Goal: Task Accomplishment & Management: Complete application form

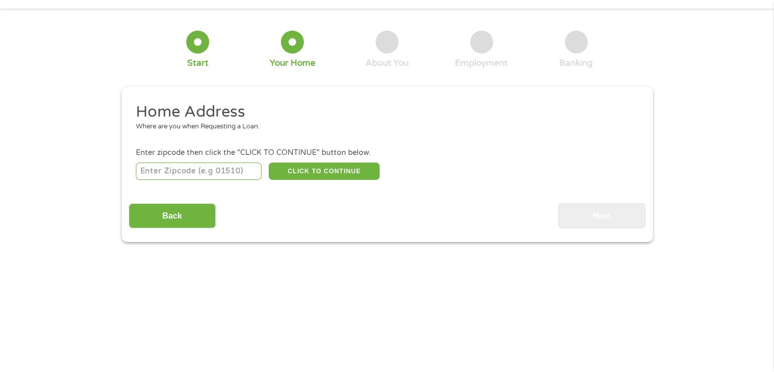
scroll to position [51, 0]
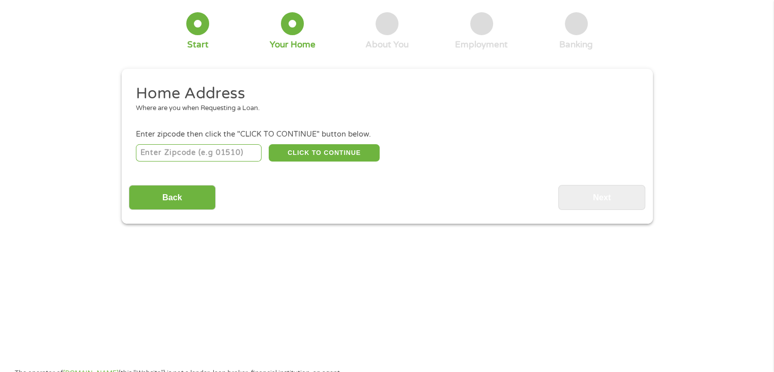
click at [171, 153] on input "number" at bounding box center [199, 152] width 126 height 17
type input "32801"
click at [332, 151] on button "CLICK TO CONTINUE" at bounding box center [324, 152] width 111 height 17
type input "32801"
type input "Orlando"
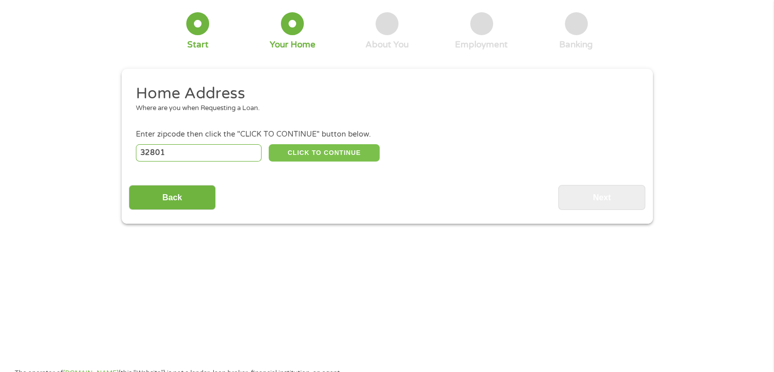
select select "[US_STATE]"
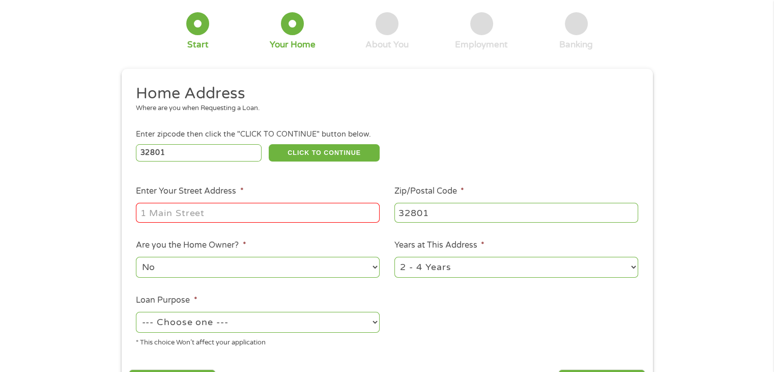
click at [249, 212] on input "Enter Your Street Address *" at bounding box center [258, 212] width 244 height 19
type input "[STREET_ADDRESS]"
click at [249, 263] on select "No Yes" at bounding box center [258, 267] width 244 height 21
click at [136, 258] on select "No Yes" at bounding box center [258, 267] width 244 height 21
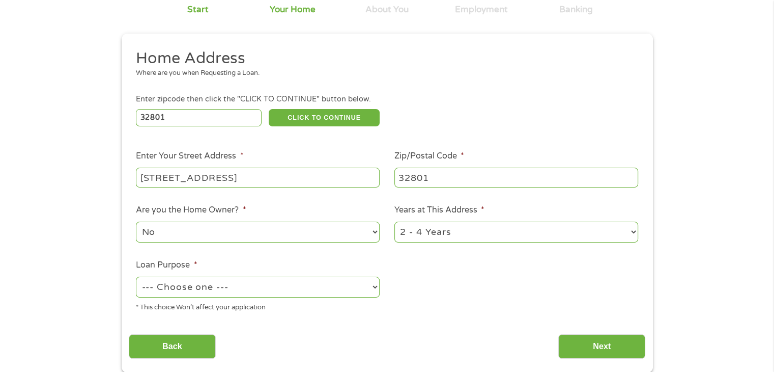
scroll to position [102, 0]
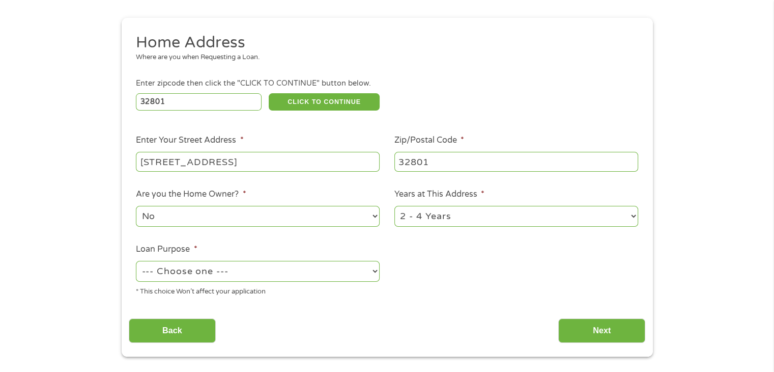
click at [536, 215] on select "1 Year or less 1 - 2 Years 2 - 4 Years Over 4 Years" at bounding box center [517, 216] width 244 height 21
select select "60months"
click at [395, 207] on select "1 Year or less 1 - 2 Years 2 - 4 Years Over 4 Years" at bounding box center [517, 216] width 244 height 21
click at [246, 274] on select "--- Choose one --- Pay Bills Debt Consolidation Home Improvement Major Purchase…" at bounding box center [258, 271] width 244 height 21
select select "debtconsolidation"
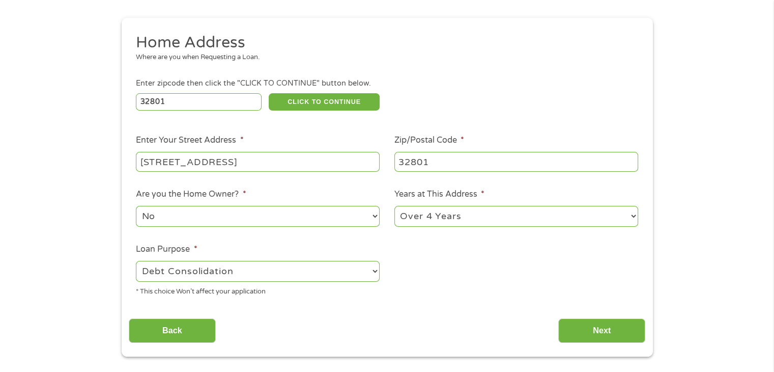
click at [136, 262] on select "--- Choose one --- Pay Bills Debt Consolidation Home Improvement Major Purchase…" at bounding box center [258, 271] width 244 height 21
click at [593, 328] on input "Next" at bounding box center [601, 330] width 87 height 25
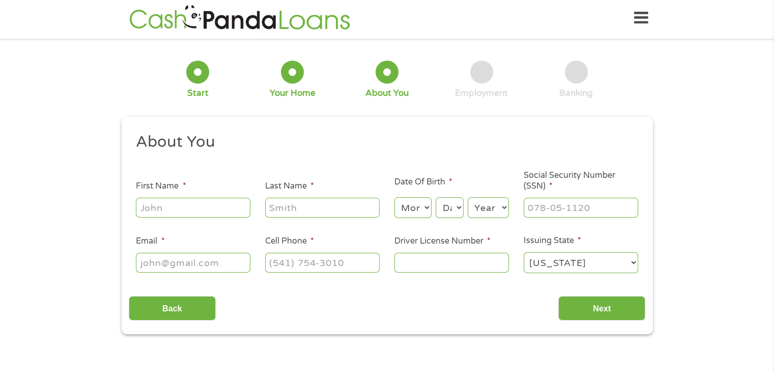
scroll to position [0, 0]
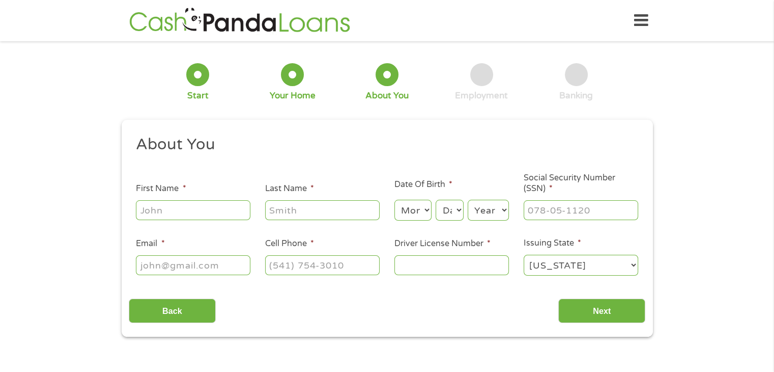
click at [165, 208] on input "First Name *" at bounding box center [193, 209] width 115 height 19
type input "[PERSON_NAME]"
click at [300, 211] on input "Last Name *" at bounding box center [322, 209] width 115 height 19
type input "[PERSON_NAME]"
type input "[PERSON_NAME][EMAIL_ADDRESS][DOMAIN_NAME]"
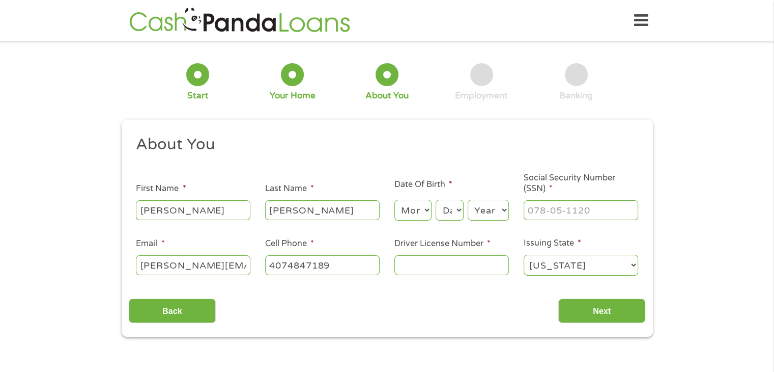
type input "[PHONE_NUMBER]"
click at [425, 208] on select "Month 1 2 3 4 5 6 7 8 9 10 11 12" at bounding box center [413, 210] width 37 height 21
select select "12"
click at [395, 200] on select "Month 1 2 3 4 5 6 7 8 9 10 11 12" at bounding box center [413, 210] width 37 height 21
click at [460, 208] on select "Day 1 2 3 4 5 6 7 8 9 10 11 12 13 14 15 16 17 18 19 20 21 22 23 24 25 26 27 28 …" at bounding box center [449, 210] width 27 height 21
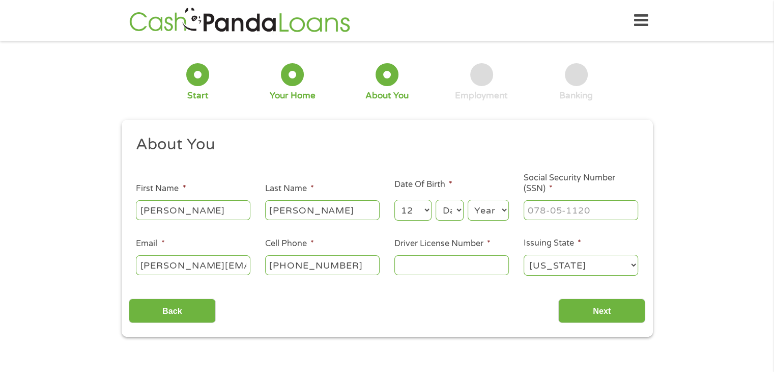
select select "1"
click at [436, 200] on select "Day 1 2 3 4 5 6 7 8 9 10 11 12 13 14 15 16 17 18 19 20 21 22 23 24 25 26 27 28 …" at bounding box center [449, 210] width 27 height 21
click at [493, 210] on select "Year [DATE] 2006 2005 2004 2003 2002 2001 2000 1999 1998 1997 1996 1995 1994 19…" at bounding box center [488, 210] width 41 height 21
select select "1970"
click at [468, 200] on select "Year [DATE] 2006 2005 2004 2003 2002 2001 2000 1999 1998 1997 1996 1995 1994 19…" at bounding box center [488, 210] width 41 height 21
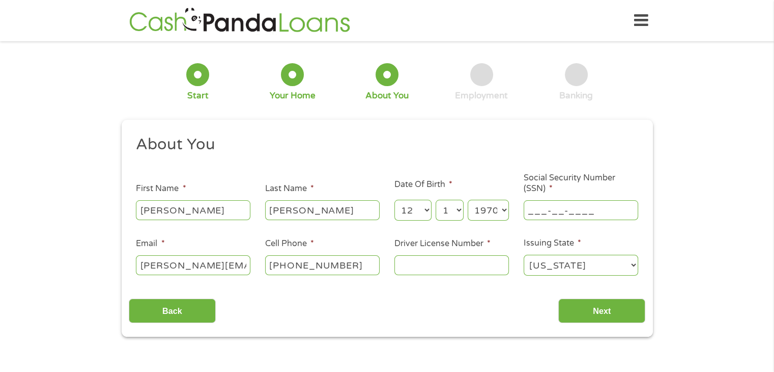
click at [533, 211] on input "___-__-____" at bounding box center [581, 209] width 115 height 19
type input "589-32-3097"
click at [179, 269] on input "[PERSON_NAME][EMAIL_ADDRESS][DOMAIN_NAME]" at bounding box center [193, 264] width 115 height 19
type input "[PERSON_NAME][EMAIL_ADDRESS][DOMAIN_NAME]"
click at [437, 267] on input "Driver License Number *" at bounding box center [452, 264] width 115 height 19
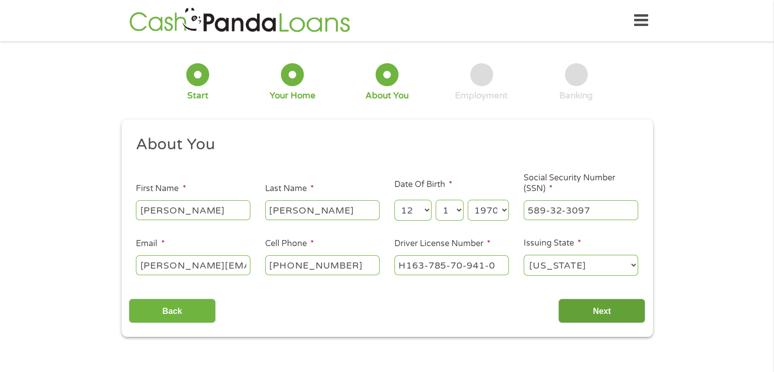
type input "H163-785-70-941-0"
click at [601, 312] on input "Next" at bounding box center [601, 310] width 87 height 25
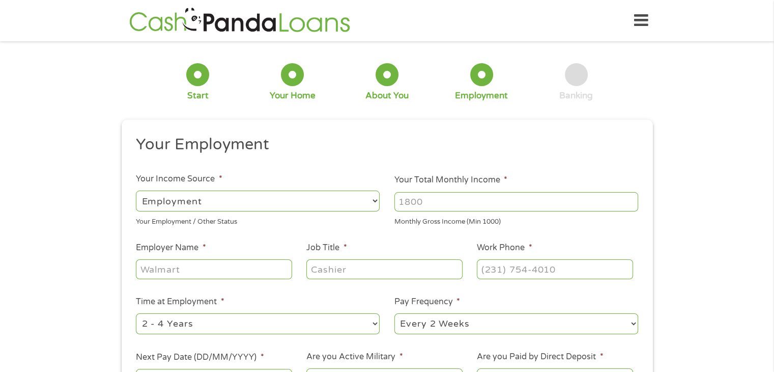
scroll to position [4, 4]
click at [436, 202] on input "Your Total Monthly Income *" at bounding box center [517, 201] width 244 height 19
type input "7200"
click at [227, 267] on input "Employer Name *" at bounding box center [214, 268] width 156 height 19
type input "Issa Homes, Inc."
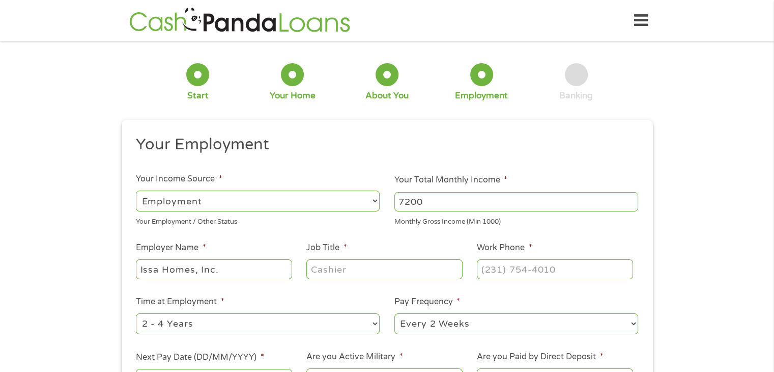
click at [322, 263] on input "Job Title *" at bounding box center [384, 268] width 156 height 19
type input "Controller"
click at [491, 269] on input "(___) ___-____" at bounding box center [555, 268] width 156 height 19
type input "[PHONE_NUMBER]"
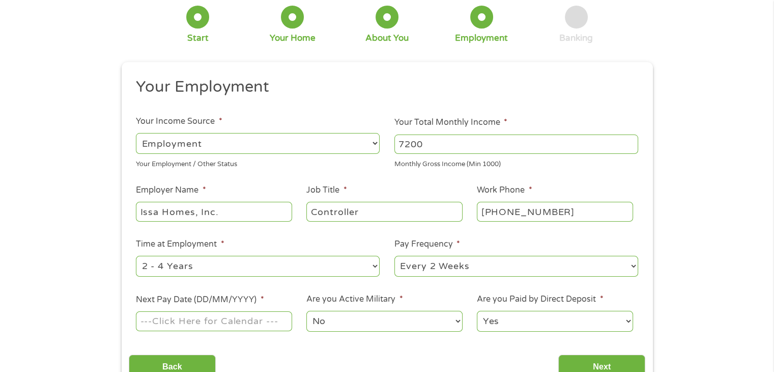
scroll to position [102, 0]
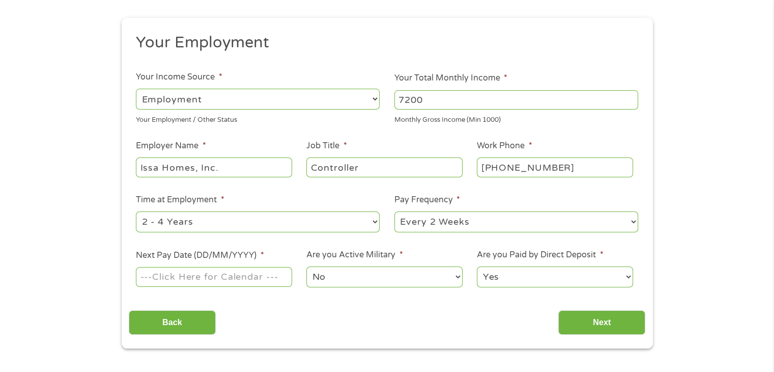
click at [371, 222] on select "--- Choose one --- 1 Year or less 1 - 2 Years 2 - 4 Years Over 4 Years" at bounding box center [258, 221] width 244 height 21
select select "60months"
click at [136, 212] on select "--- Choose one --- 1 Year or less 1 - 2 Years 2 - 4 Years Over 4 Years" at bounding box center [258, 221] width 244 height 21
click at [167, 279] on input "Next Pay Date (DD/MM/YYYY) *" at bounding box center [214, 276] width 156 height 19
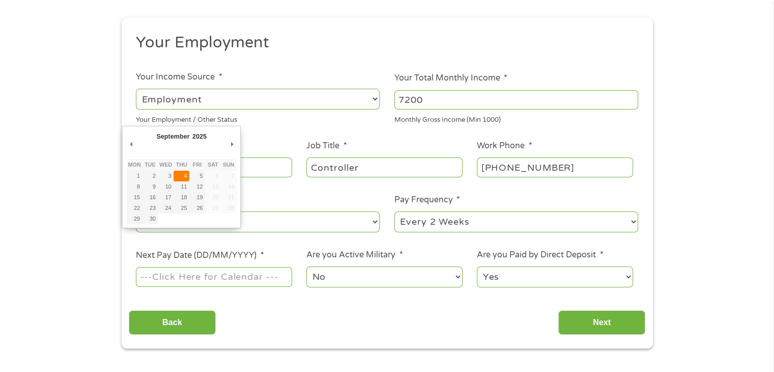
type input "[DATE]"
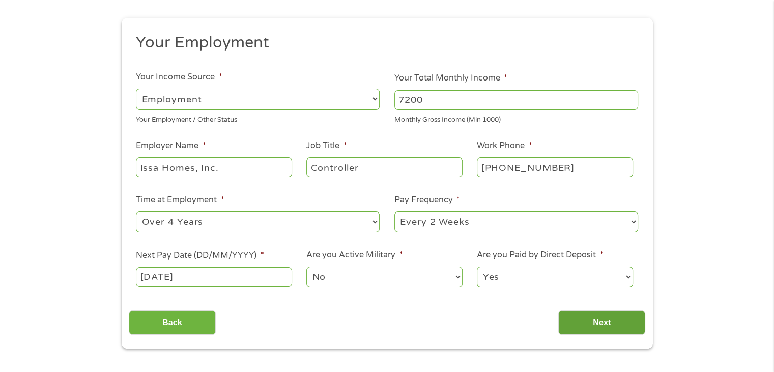
click at [590, 320] on input "Next" at bounding box center [601, 322] width 87 height 25
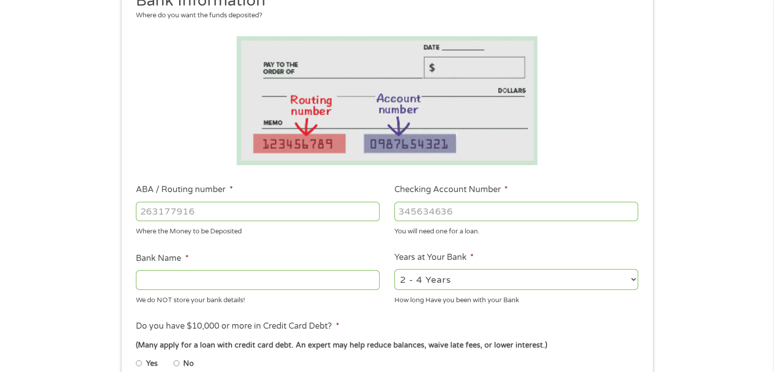
scroll to position [153, 0]
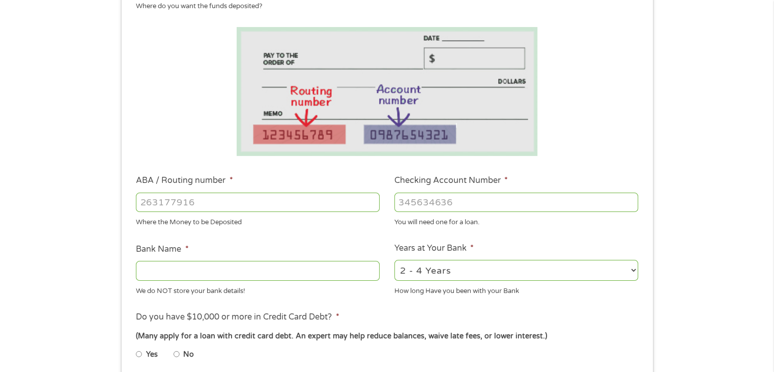
click at [215, 203] on input "ABA / Routing number *" at bounding box center [258, 201] width 244 height 19
type input "063100277"
type input "BANK OF AMERICA NA"
type input "063100277"
click at [436, 197] on input "Checking Account Number *" at bounding box center [517, 201] width 244 height 19
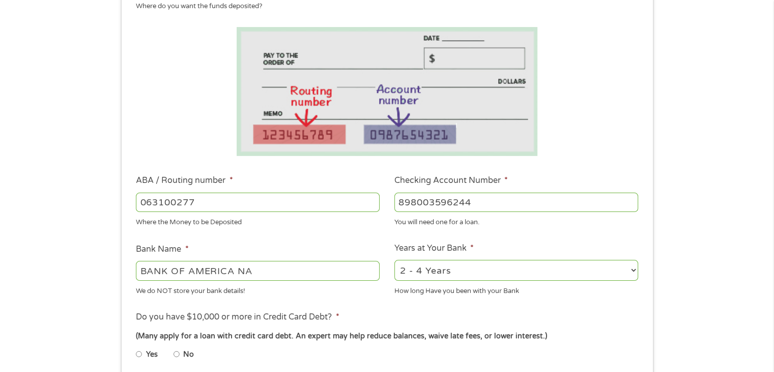
click at [417, 198] on input "898003596244" at bounding box center [517, 201] width 244 height 19
type input "898003596244"
click at [442, 267] on select "2 - 4 Years 6 - 12 Months 1 - 2 Years Over 4 Years" at bounding box center [517, 270] width 244 height 21
select select "60months"
click at [395, 260] on select "2 - 4 Years 6 - 12 Months 1 - 2 Years Over 4 Years" at bounding box center [517, 270] width 244 height 21
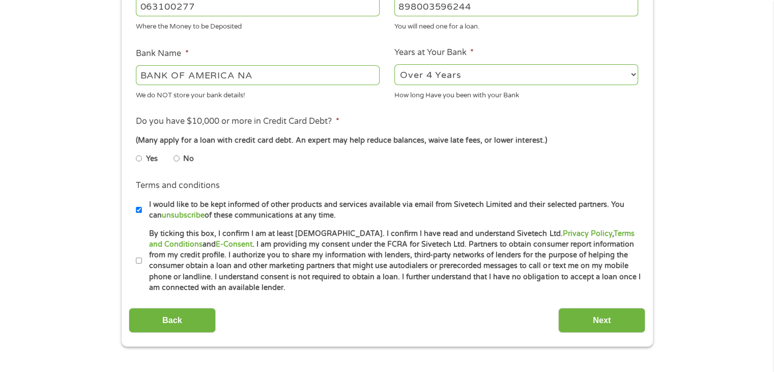
scroll to position [356, 0]
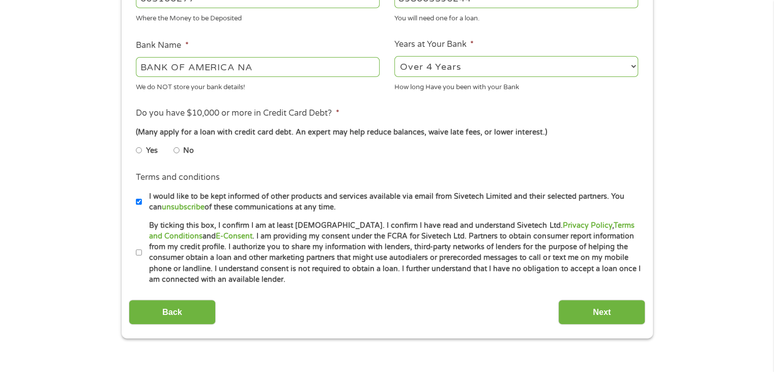
click at [177, 150] on input "No" at bounding box center [177, 150] width 6 height 16
radio input "true"
click at [140, 252] on input "By ticking this box, I confirm I am at least [DEMOGRAPHIC_DATA]. I confirm I ha…" at bounding box center [139, 252] width 6 height 16
checkbox input "true"
click at [608, 304] on input "Next" at bounding box center [601, 311] width 87 height 25
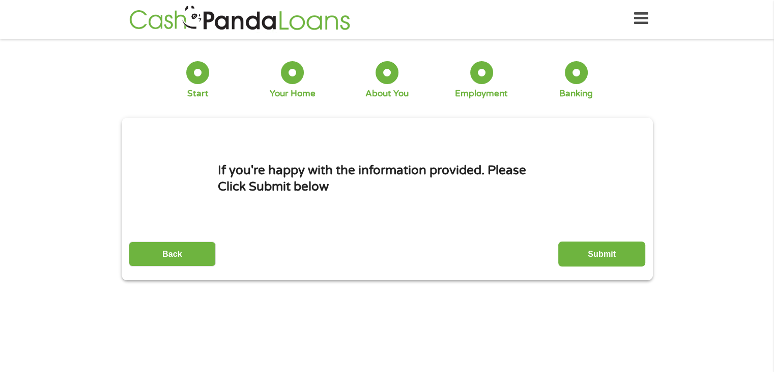
scroll to position [0, 0]
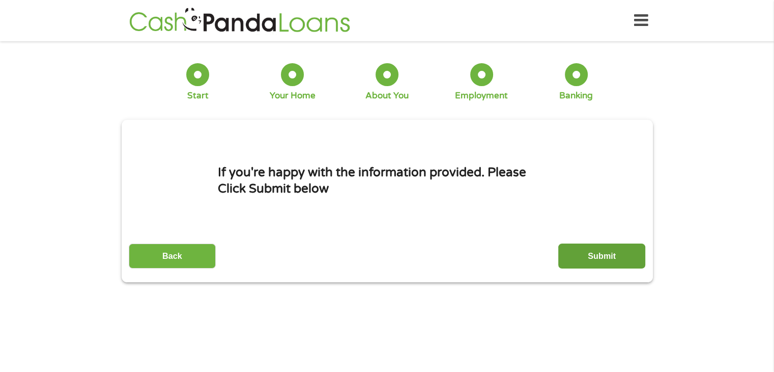
click at [601, 251] on input "Submit" at bounding box center [601, 255] width 87 height 25
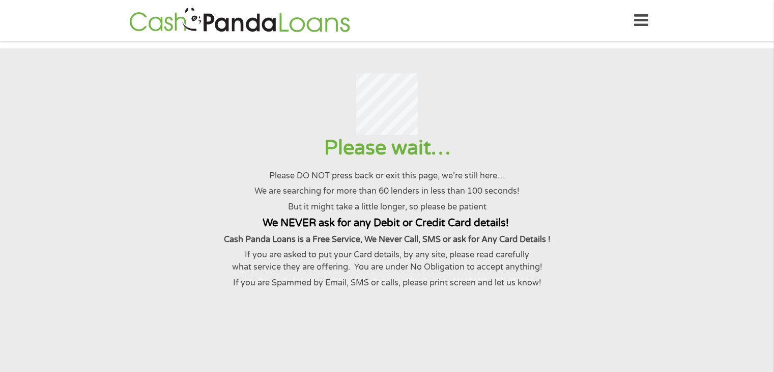
click at [601, 245] on p "Cash Panda Loans is a Free Service, We Never Call, SMS or ask for Any Card Deta…" at bounding box center [386, 239] width 749 height 12
